Goal: Information Seeking & Learning: Learn about a topic

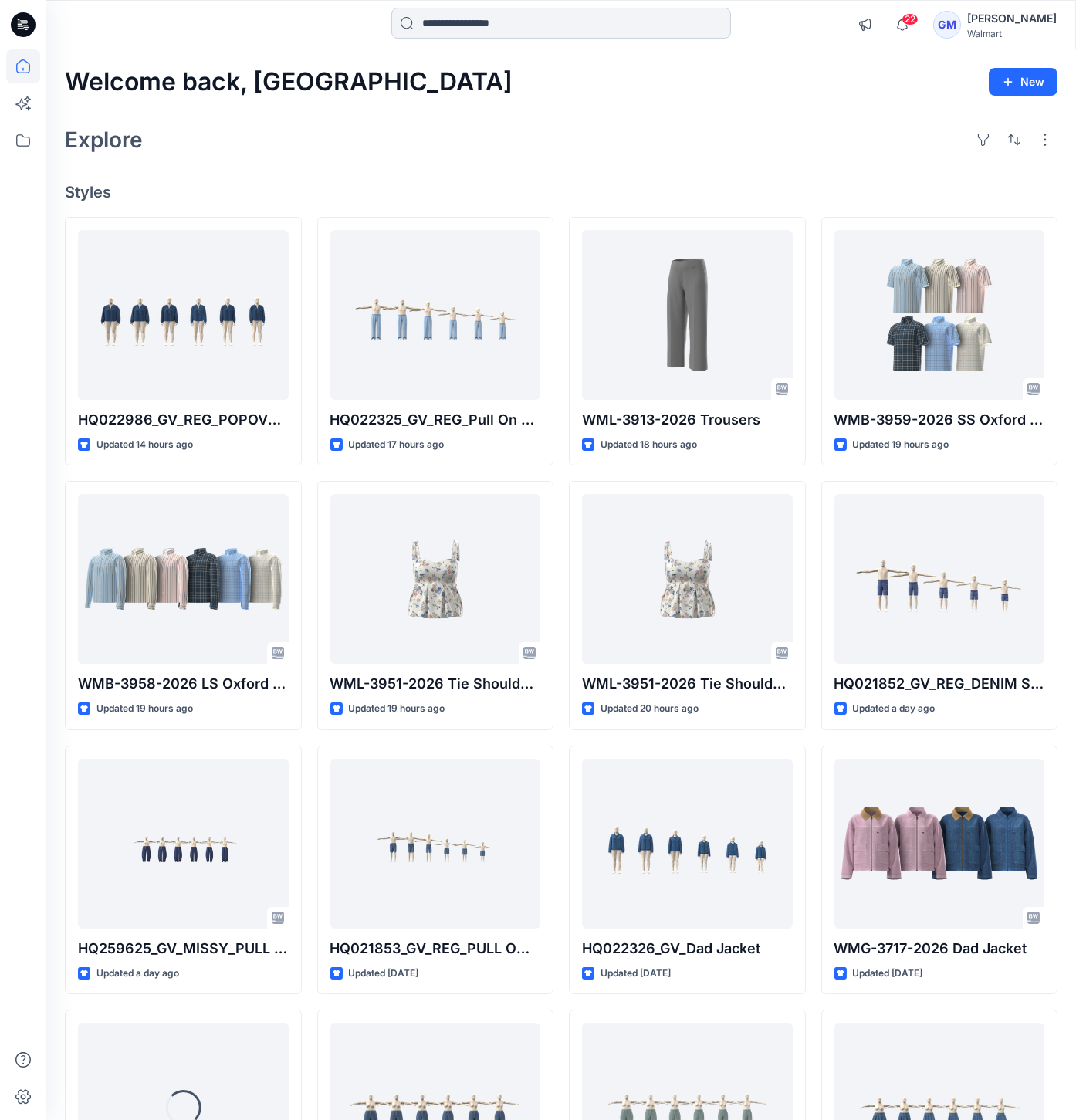
click at [532, 9] on input at bounding box center [561, 22] width 339 height 31
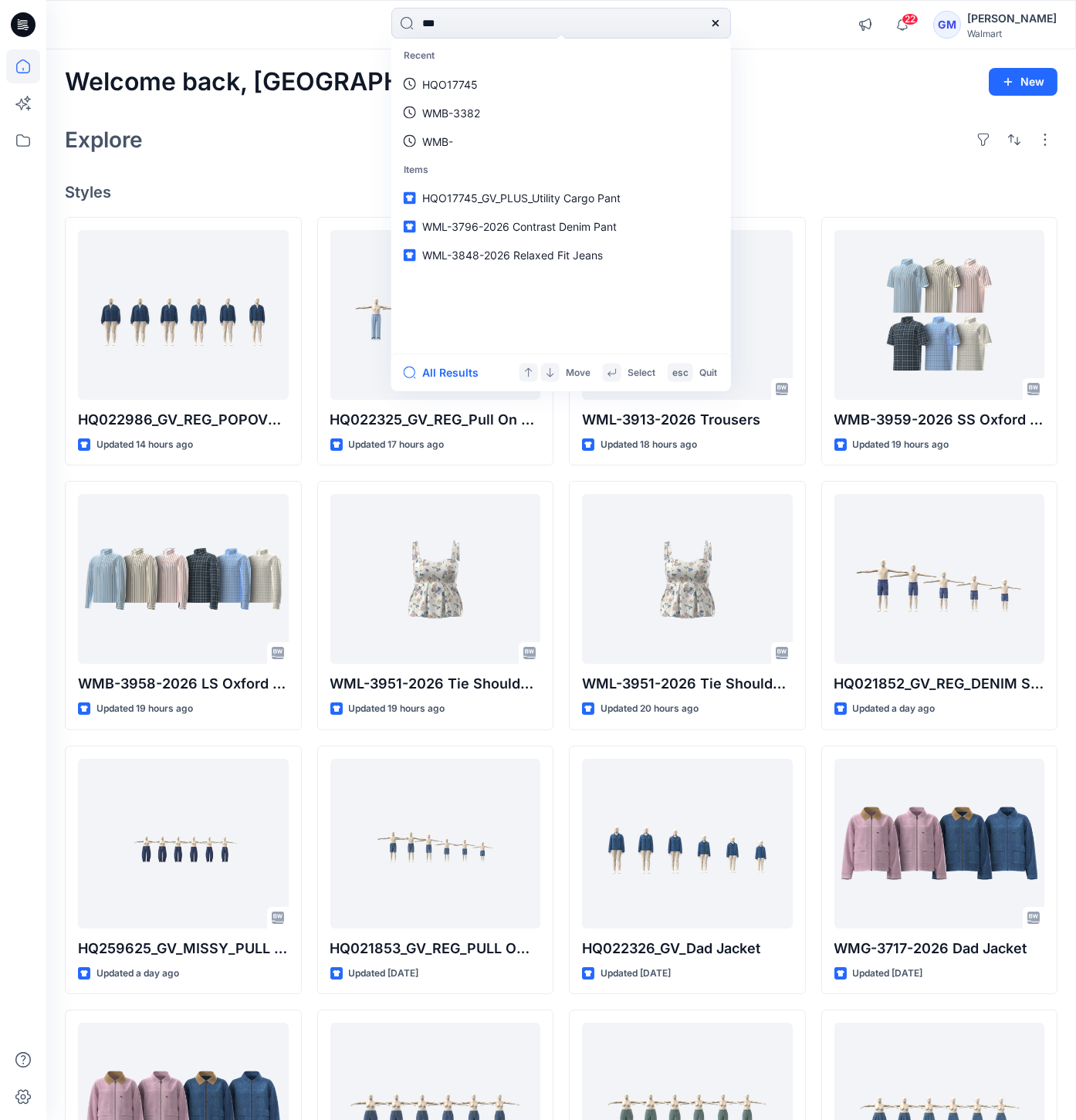
type input "****"
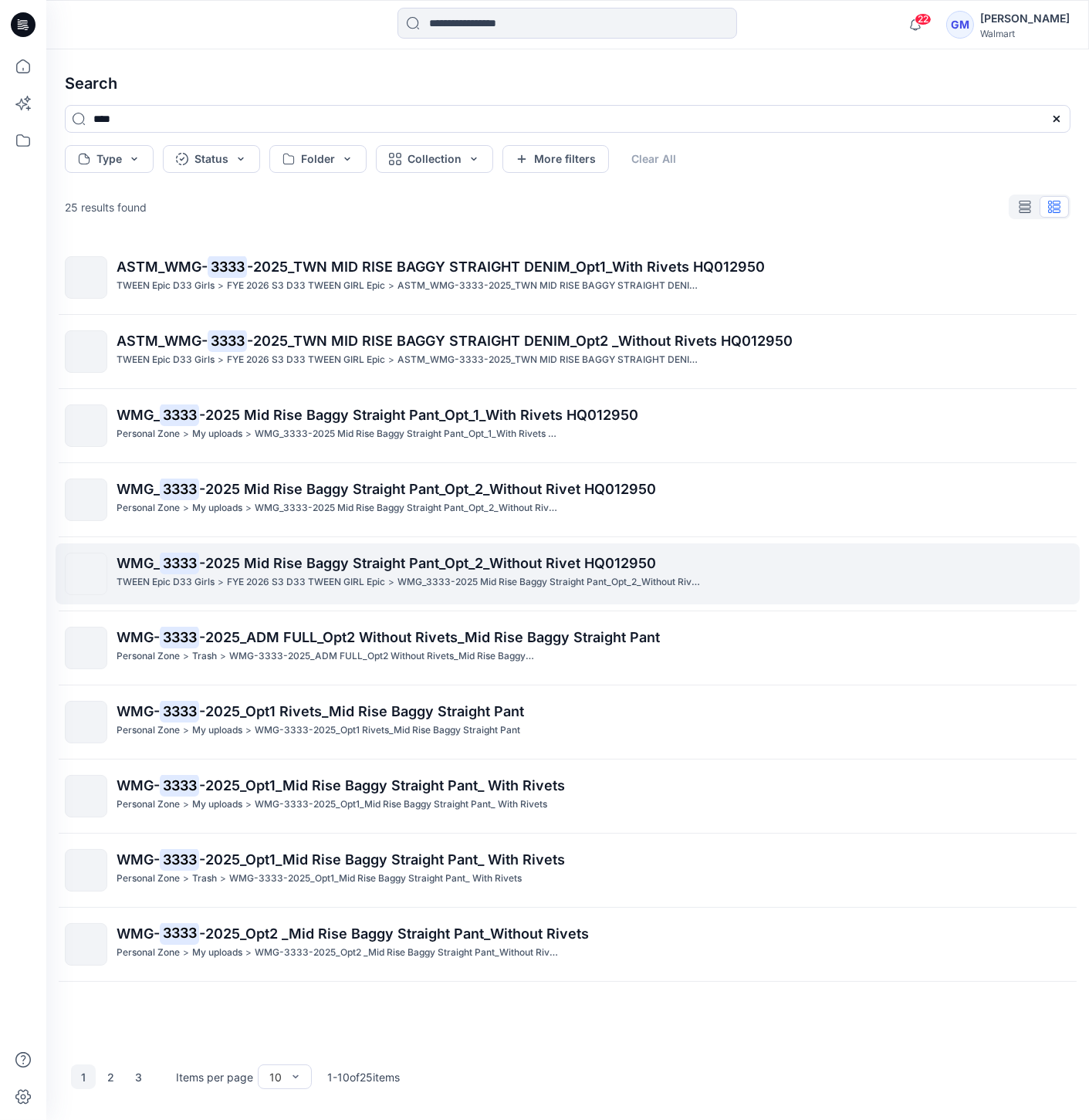
click at [315, 588] on p "FYE 2026 S3 D33 TWEEN GIRL Epic" at bounding box center [306, 582] width 158 height 16
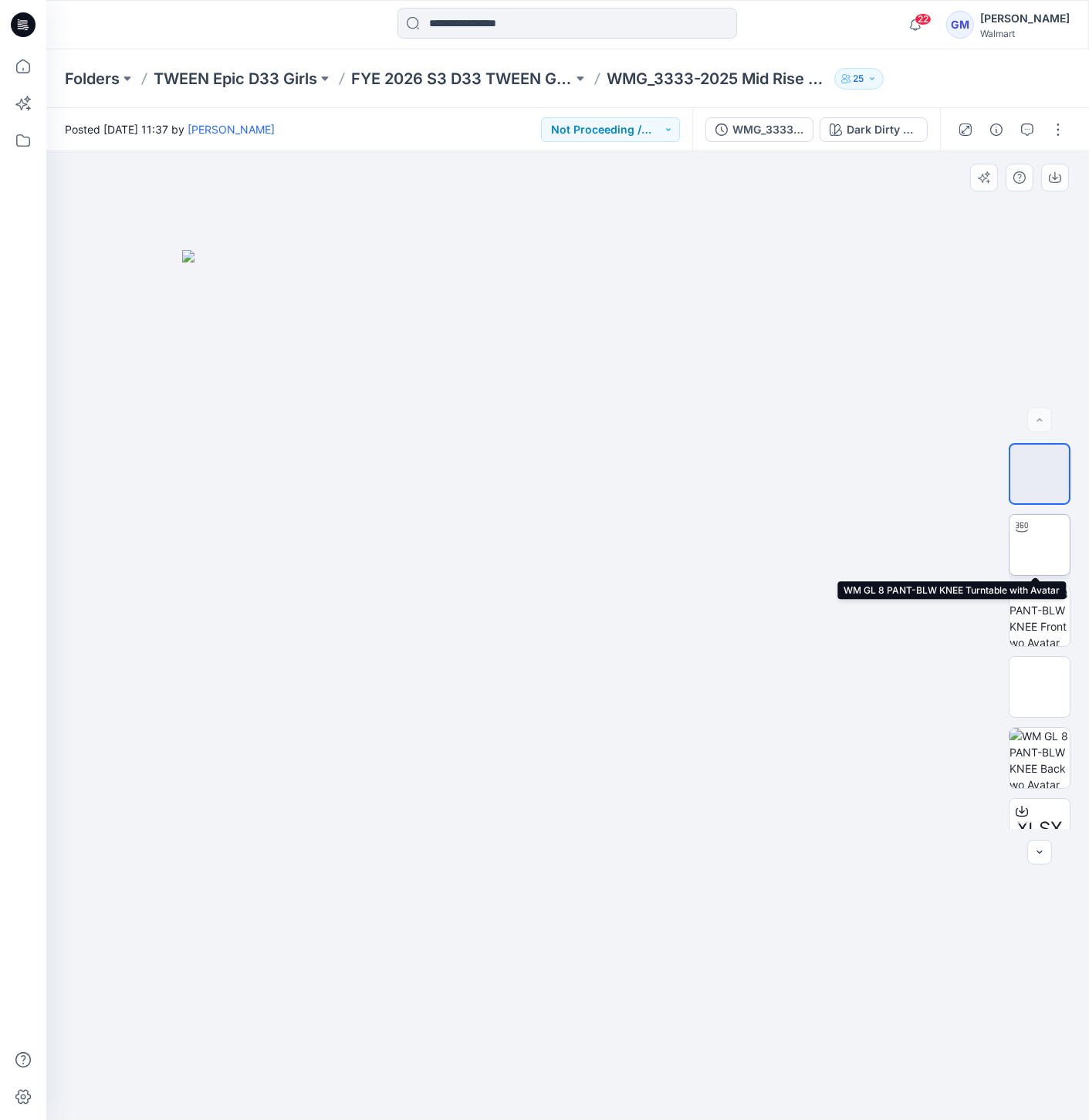
click at [1032, 543] on img at bounding box center [1039, 545] width 60 height 60
